Goal: Entertainment & Leisure: Consume media (video, audio)

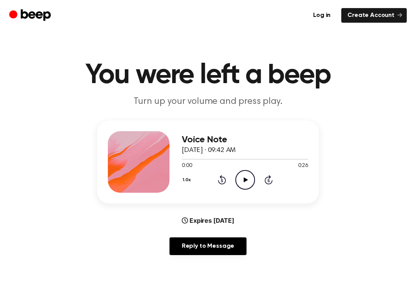
click at [251, 179] on icon "Play Audio" at bounding box center [245, 180] width 20 height 20
click at [219, 187] on div "1.0x Rewind 5 seconds Pause Audio Skip 5 seconds" at bounding box center [245, 180] width 126 height 20
click at [222, 190] on div "Voice Note [DATE] · 09:42 AM 0:07 0:26 Your browser does not support the [objec…" at bounding box center [245, 162] width 126 height 62
click at [226, 186] on div "1.0x Rewind 5 seconds Pause Audio Skip 5 seconds" at bounding box center [245, 180] width 126 height 20
click at [222, 184] on icon at bounding box center [222, 179] width 8 height 9
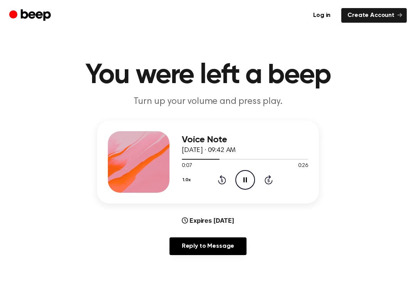
click at [224, 186] on div "1.0x Rewind 5 seconds Pause Audio Skip 5 seconds" at bounding box center [245, 180] width 126 height 20
click at [217, 181] on div "1.0x Rewind 5 seconds Pause Audio Skip 5 seconds" at bounding box center [245, 180] width 126 height 20
click at [243, 178] on icon "Pause Audio" at bounding box center [245, 180] width 20 height 20
click at [243, 178] on icon "Play Audio" at bounding box center [245, 180] width 20 height 20
click at [226, 186] on div "1.0x Rewind 5 seconds Pause Audio Skip 5 seconds" at bounding box center [245, 180] width 126 height 20
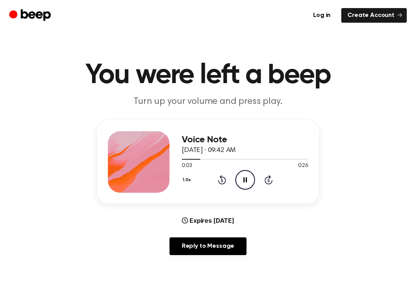
click at [222, 184] on icon at bounding box center [222, 179] width 8 height 9
click at [227, 185] on div "1.0x Rewind 5 seconds Pause Audio Skip 5 seconds" at bounding box center [245, 180] width 126 height 20
click at [228, 181] on div "1.0x Rewind 5 seconds Pause Audio Skip 5 seconds" at bounding box center [245, 180] width 126 height 20
click at [230, 179] on div "1.0x Rewind 5 seconds Pause Audio Skip 5 seconds" at bounding box center [245, 180] width 126 height 20
click at [253, 183] on icon "Play Audio" at bounding box center [245, 180] width 20 height 20
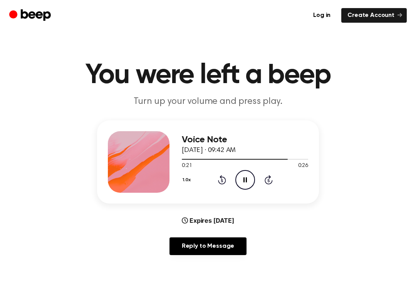
click at [241, 172] on icon "Pause Audio" at bounding box center [245, 180] width 20 height 20
click at [223, 170] on div "1.0x Rewind 5 seconds Play Audio Skip 5 seconds" at bounding box center [245, 180] width 126 height 20
click at [216, 180] on div "1.0x Rewind 5 seconds Play Audio Skip 5 seconds" at bounding box center [245, 180] width 126 height 20
click at [216, 184] on div "1.0x Rewind 5 seconds Play Audio Skip 5 seconds" at bounding box center [245, 180] width 126 height 20
click at [216, 191] on div "Voice Note [DATE] · 09:42 AM 0:22 0:26 Your browser does not support the [objec…" at bounding box center [245, 162] width 126 height 62
